Goal: Task Accomplishment & Management: Use online tool/utility

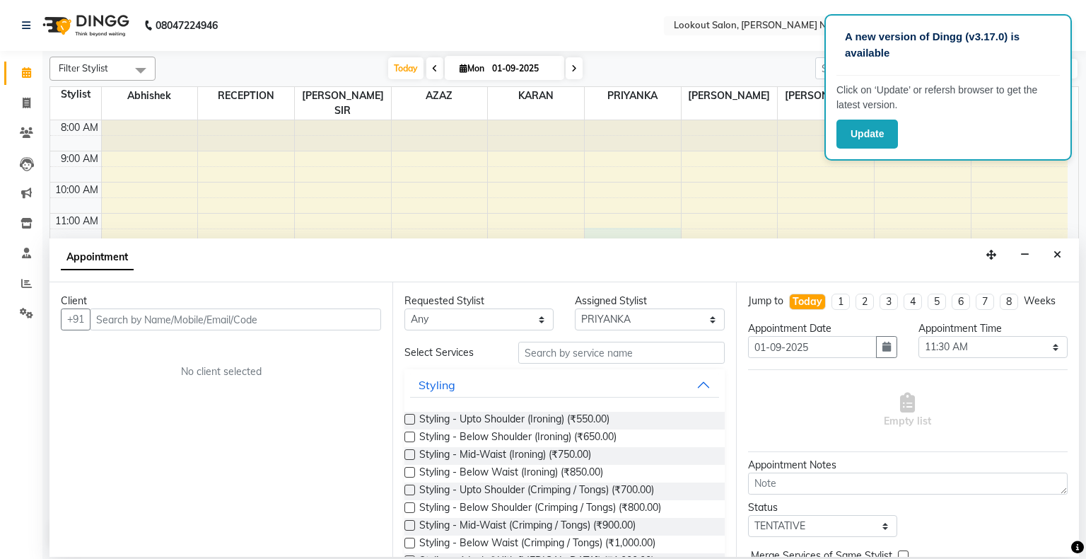
select select "16862"
select select "690"
select select "tentative"
click at [28, 101] on icon at bounding box center [27, 103] width 8 height 11
select select "service"
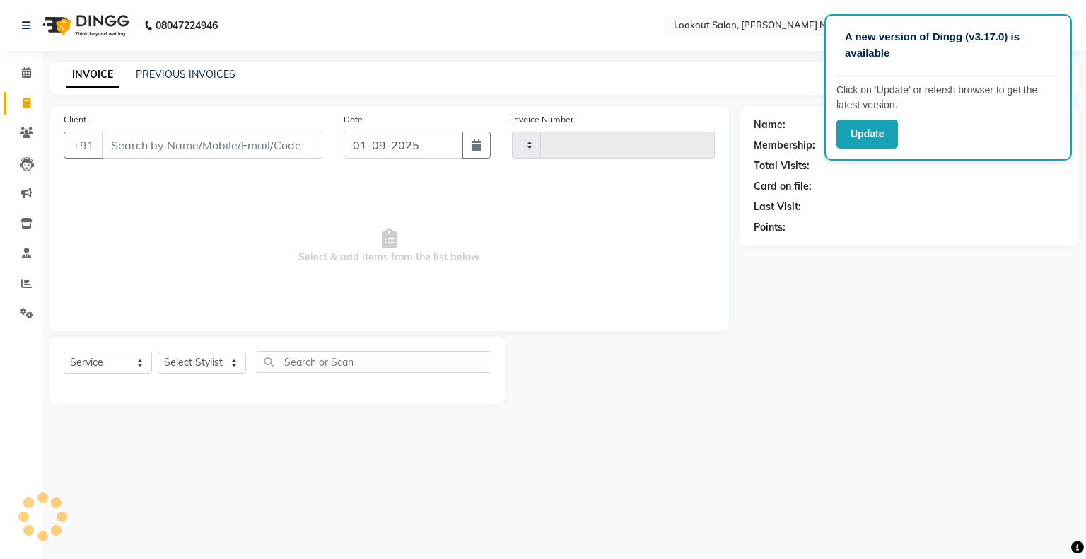
type input "2463"
select select "150"
click at [136, 139] on input "Client" at bounding box center [212, 145] width 221 height 27
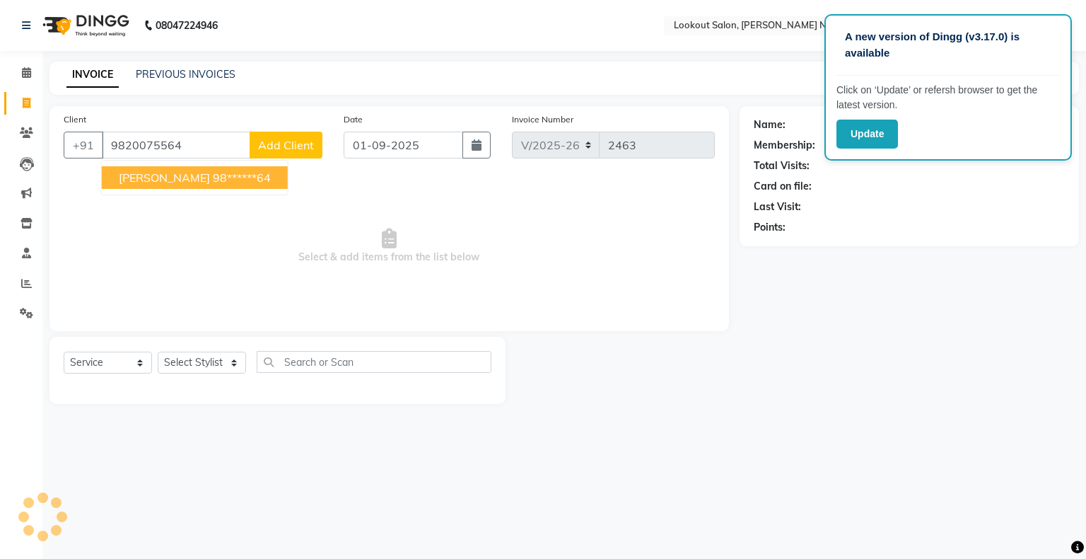
type input "9820075564"
select select "1: Object"
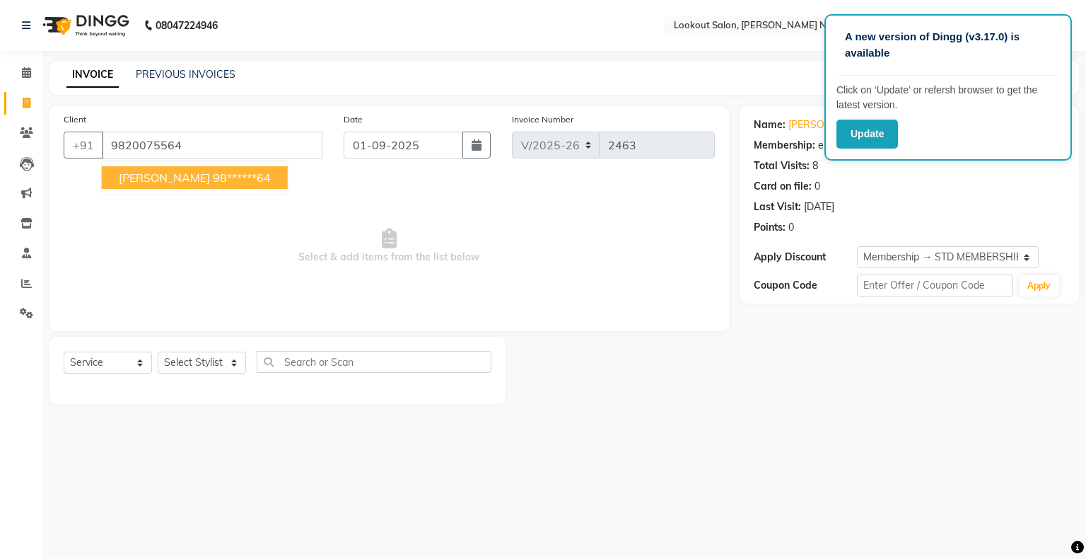
click at [210, 182] on span "[PERSON_NAME]" at bounding box center [164, 177] width 91 height 14
type input "98******64"
select select "1: Object"
click at [1035, 83] on p "Click on ‘Update’ or refersh browser to get the latest version." at bounding box center [949, 98] width 224 height 30
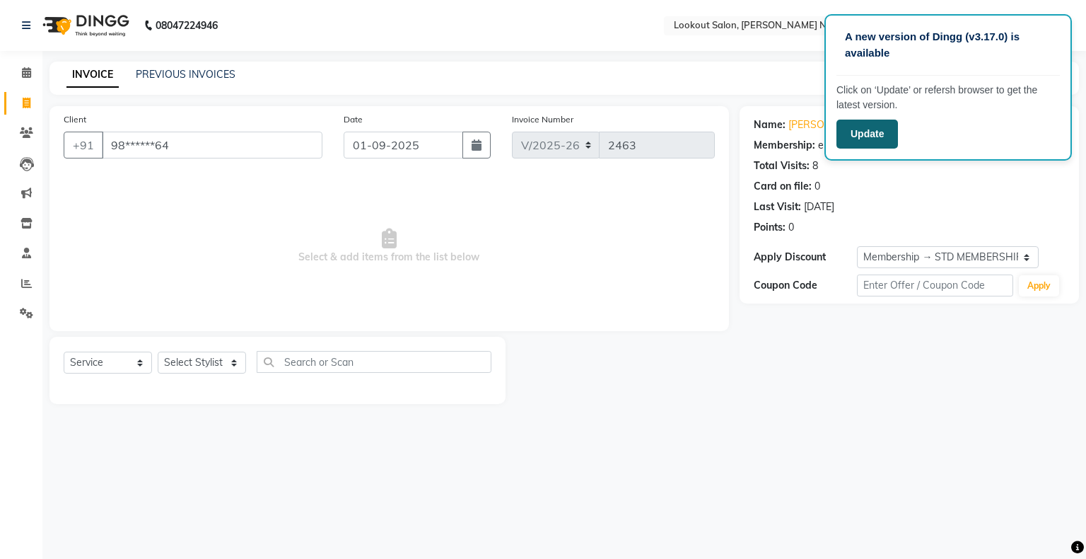
click at [875, 137] on button "Update" at bounding box center [868, 134] width 62 height 29
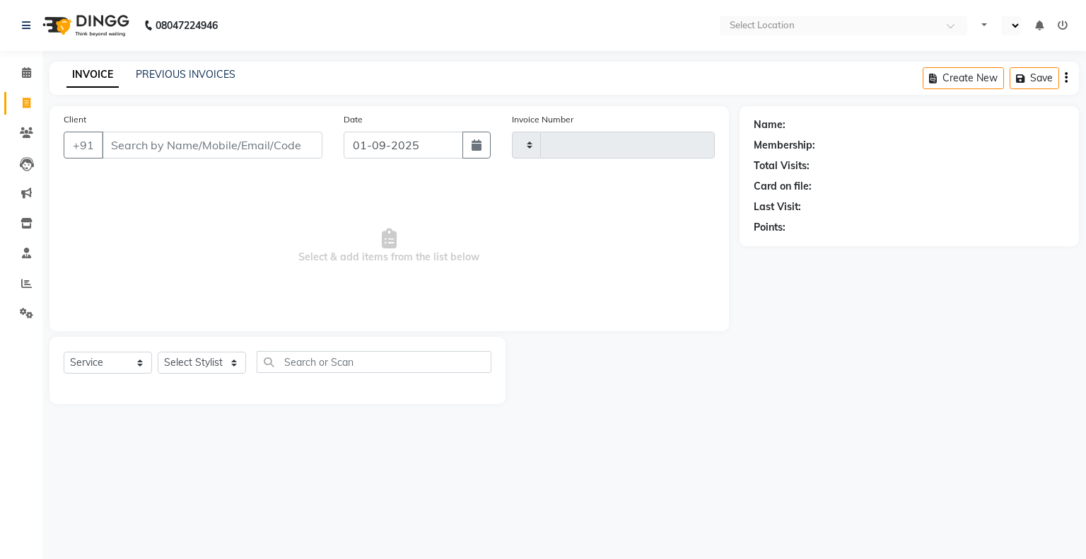
select select "service"
select select "en"
type input "2463"
select select "150"
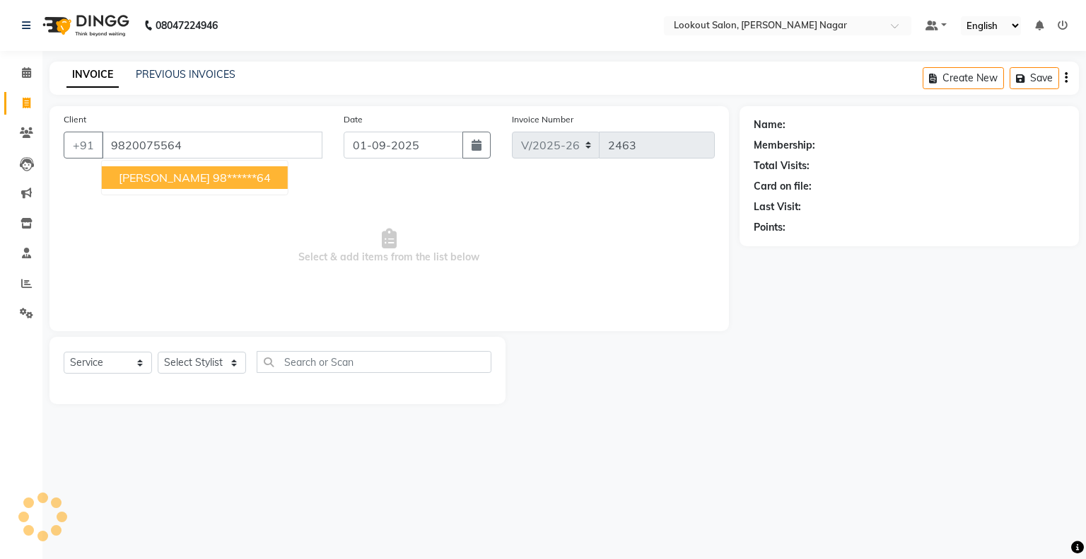
type input "9820075564"
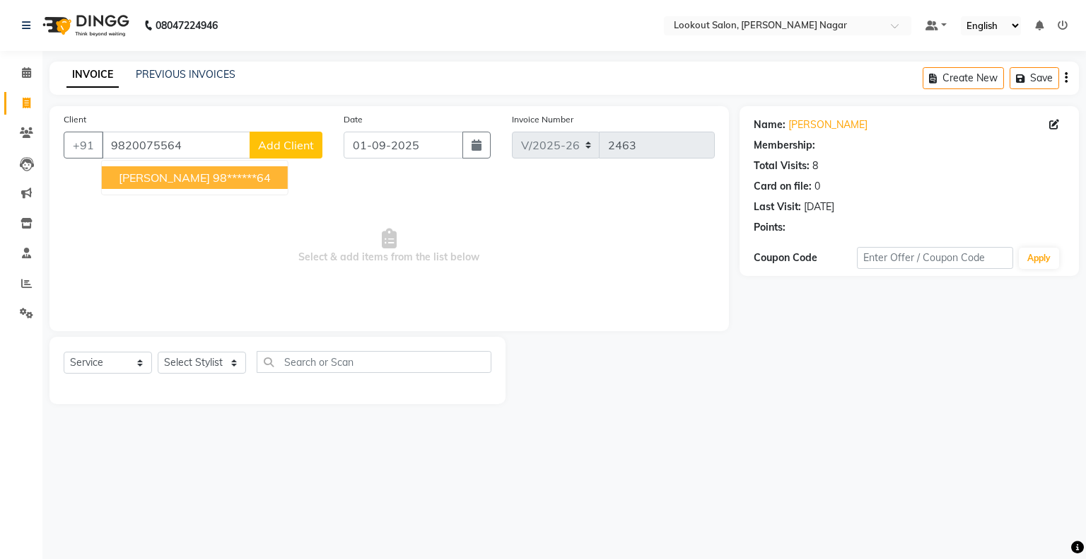
select select "1: Object"
click at [187, 148] on input "9820075564" at bounding box center [176, 145] width 149 height 27
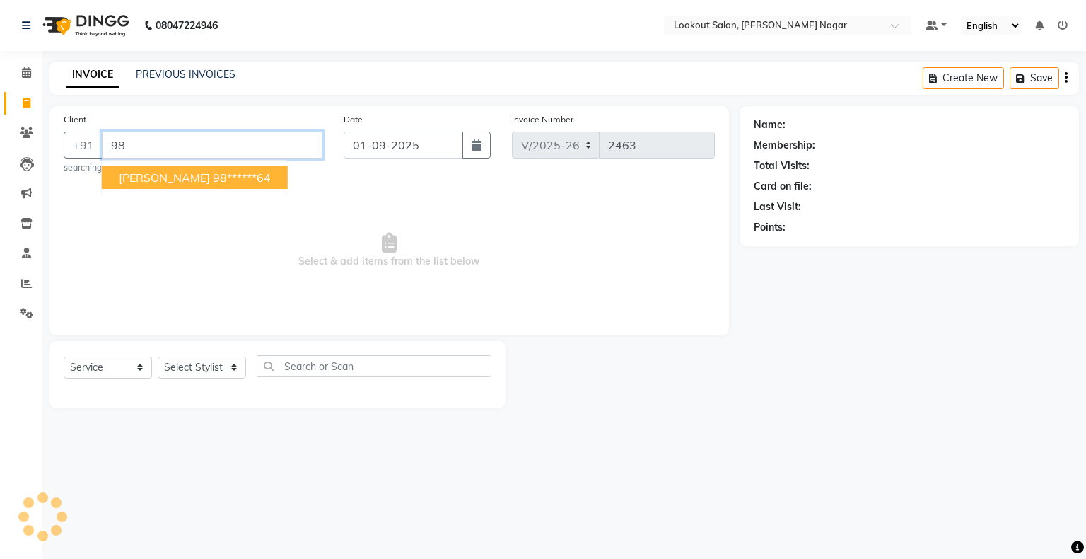
type input "9"
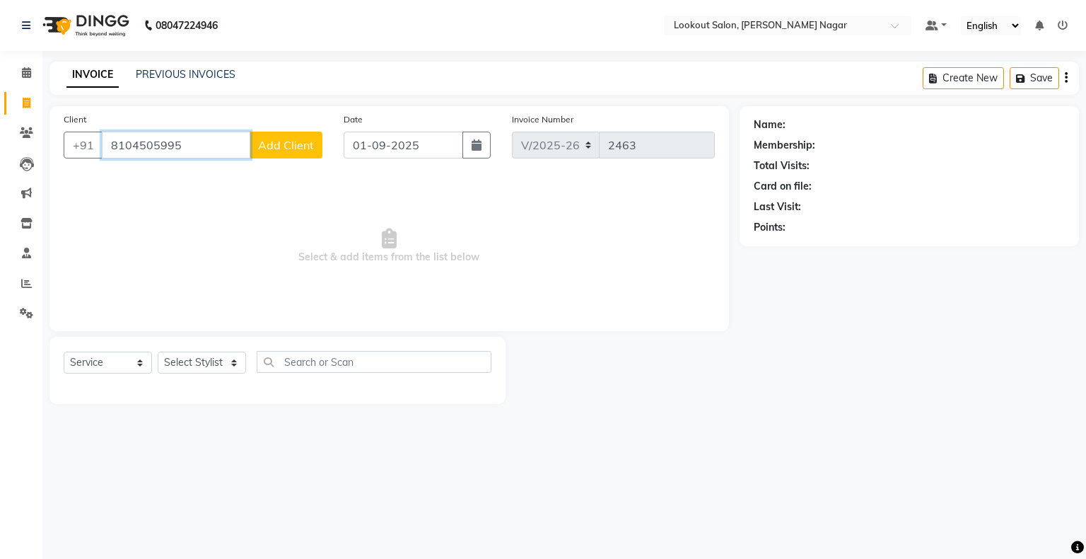
click at [204, 149] on input "8104505995" at bounding box center [176, 145] width 149 height 27
type input "8"
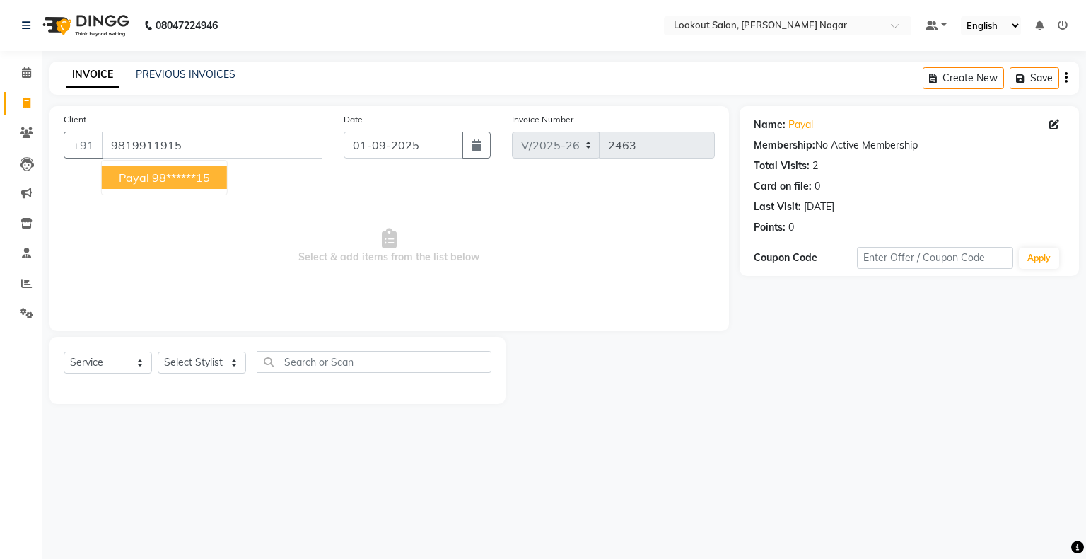
click at [203, 180] on ngb-highlight "98******15" at bounding box center [181, 177] width 58 height 14
type input "98******15"
click at [18, 127] on span at bounding box center [26, 133] width 25 height 16
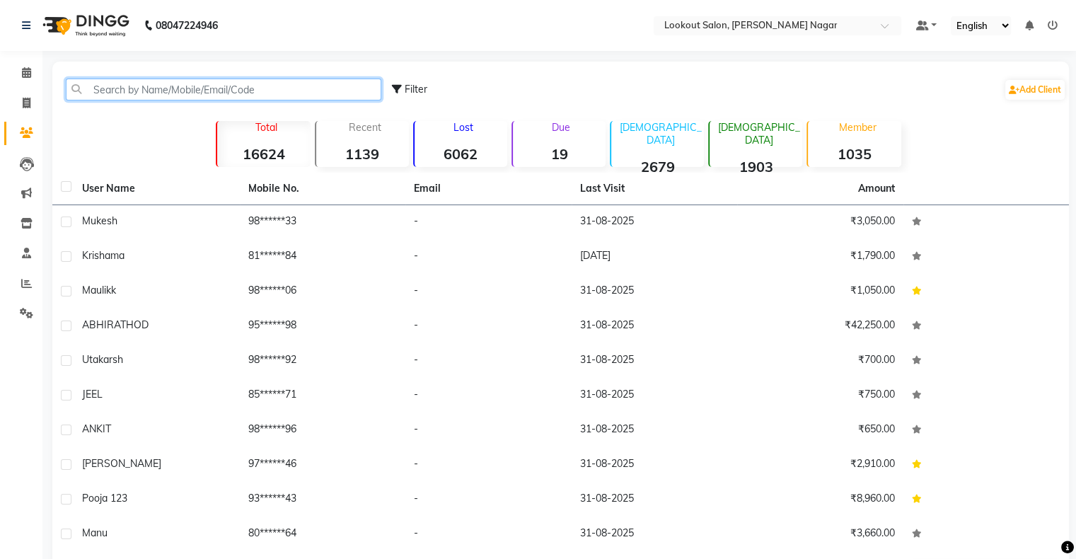
click at [275, 85] on input "text" at bounding box center [223, 90] width 315 height 22
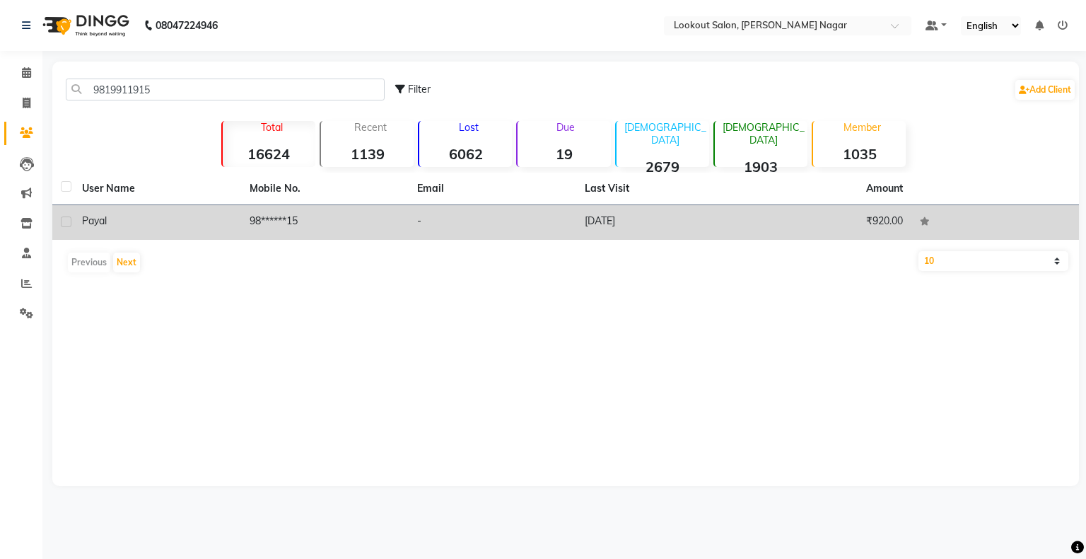
click at [123, 221] on div "payal" at bounding box center [157, 221] width 151 height 15
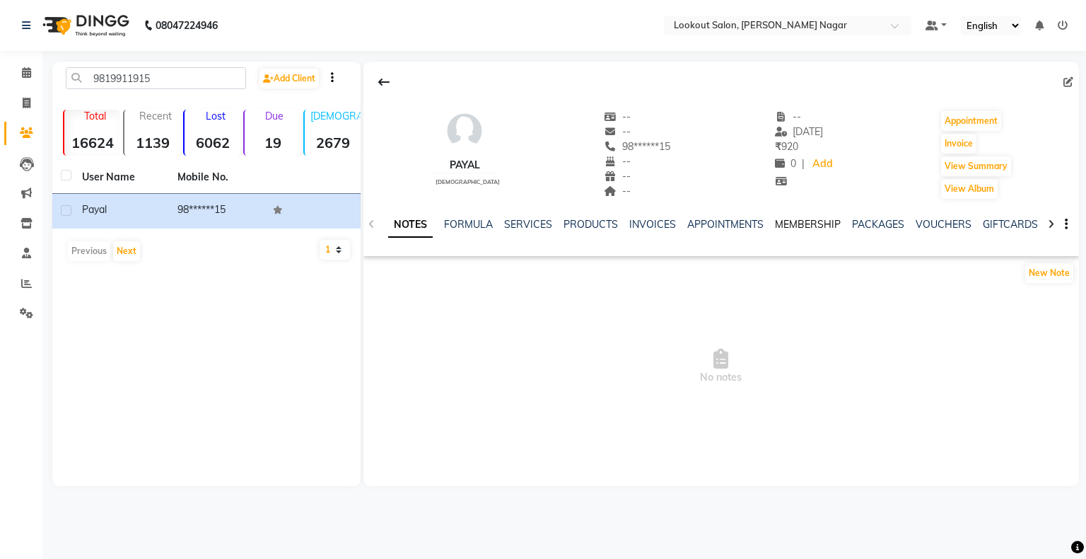
click at [784, 219] on link "MEMBERSHIP" at bounding box center [808, 224] width 66 height 13
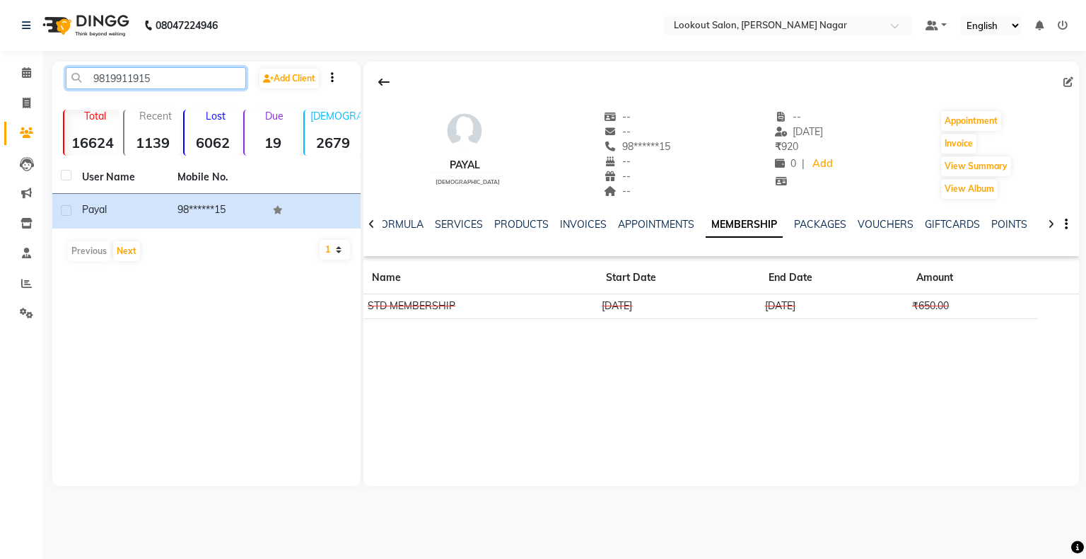
click at [175, 87] on input "9819911915" at bounding box center [156, 78] width 180 height 22
type input "9"
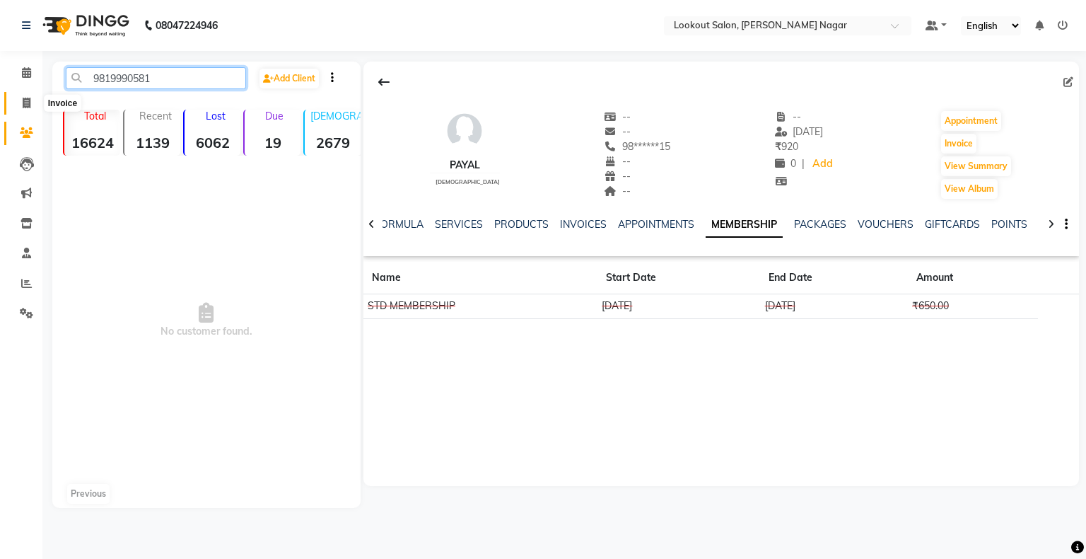
type input "9819990581"
click at [27, 95] on span at bounding box center [26, 103] width 25 height 16
select select "service"
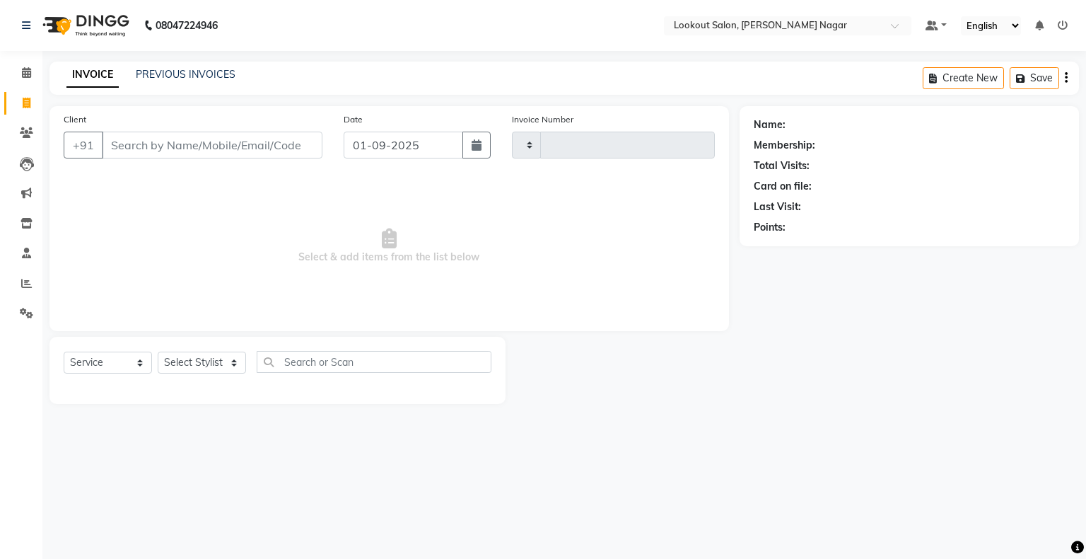
type input "2463"
select select "150"
click at [204, 148] on input "Client" at bounding box center [212, 145] width 221 height 27
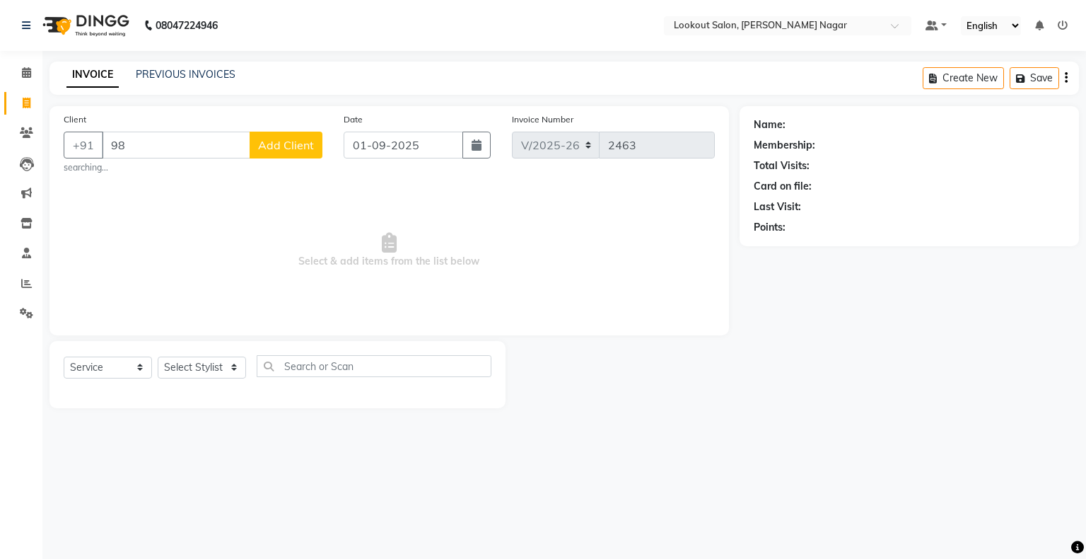
type input "9"
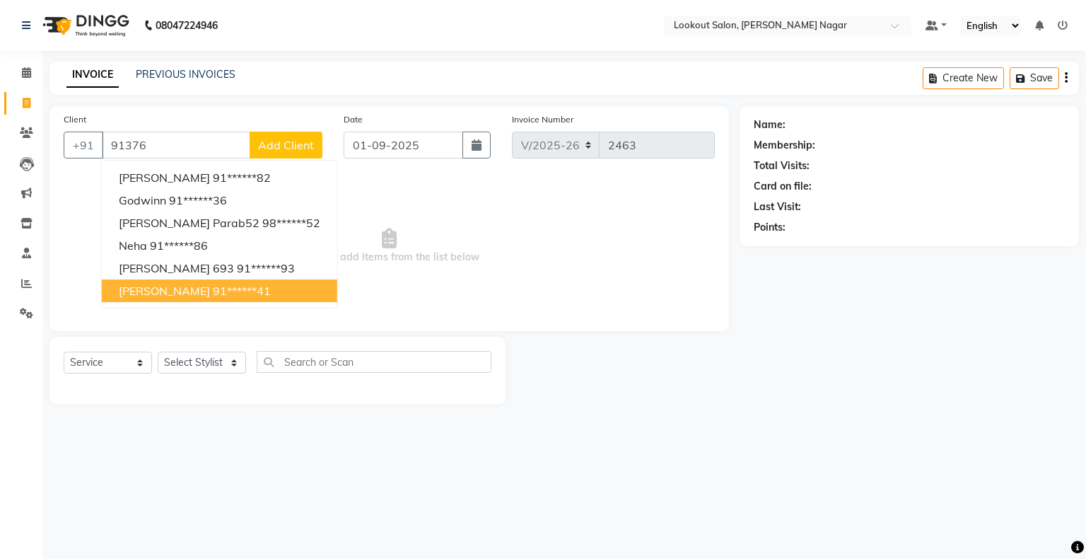
click at [236, 293] on ngb-highlight "91******41" at bounding box center [242, 291] width 58 height 14
type input "91******41"
